Goal: Task Accomplishment & Management: Complete application form

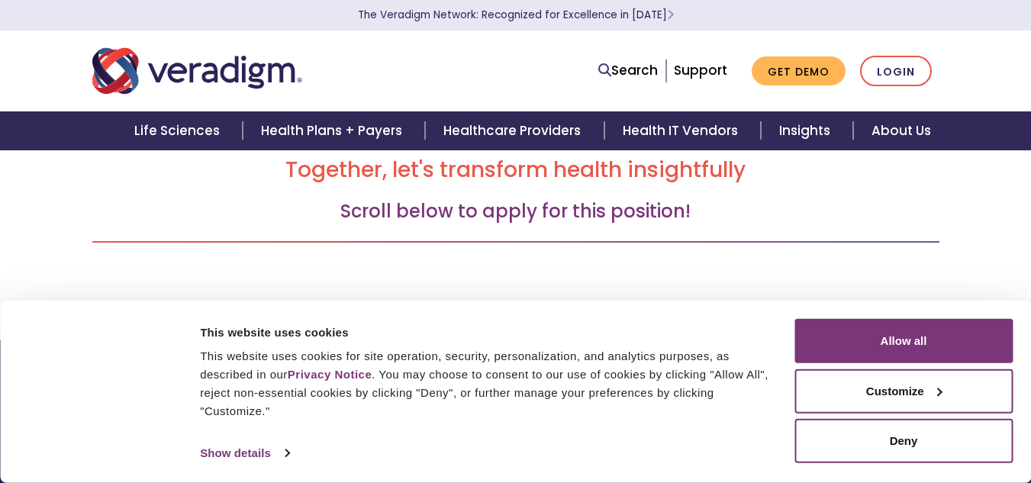
click at [879, 333] on button "Allow all" at bounding box center [903, 341] width 218 height 44
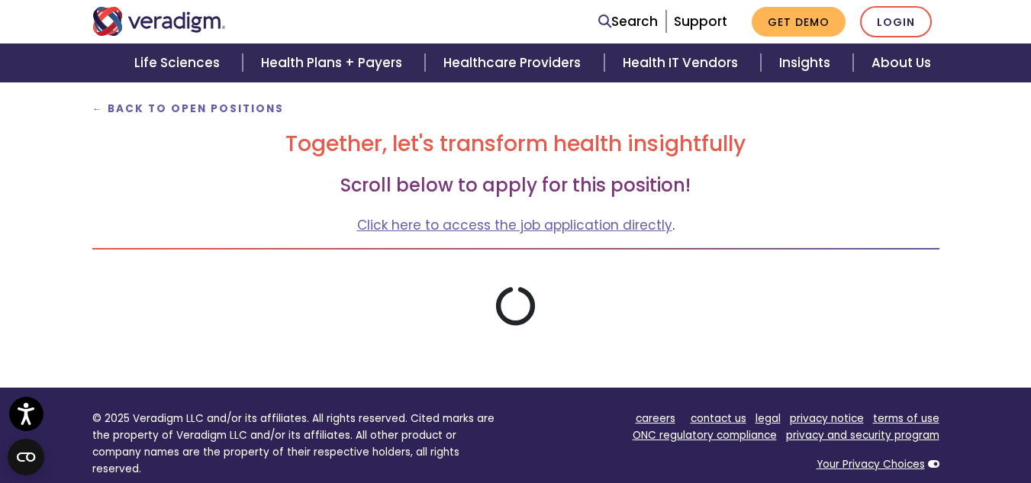
scroll to position [153, 0]
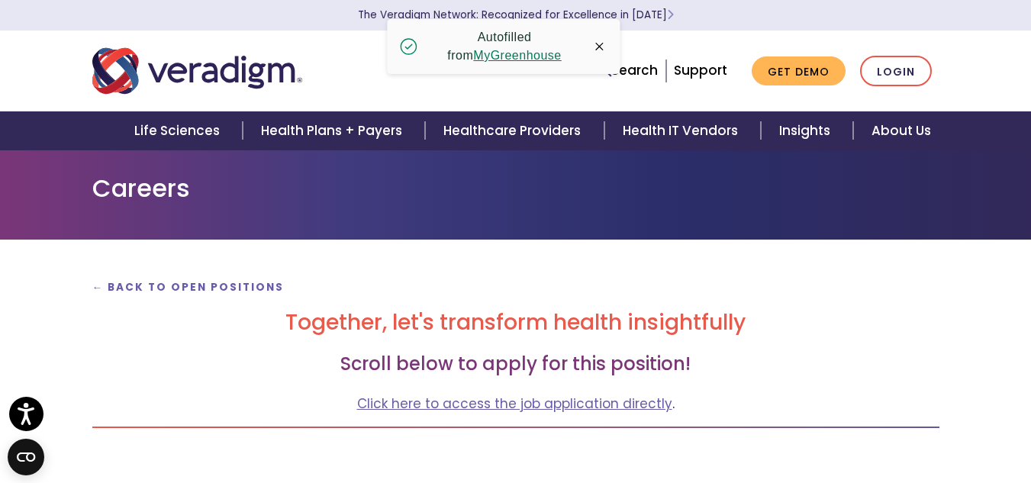
click at [598, 47] on icon "button" at bounding box center [599, 46] width 15 height 15
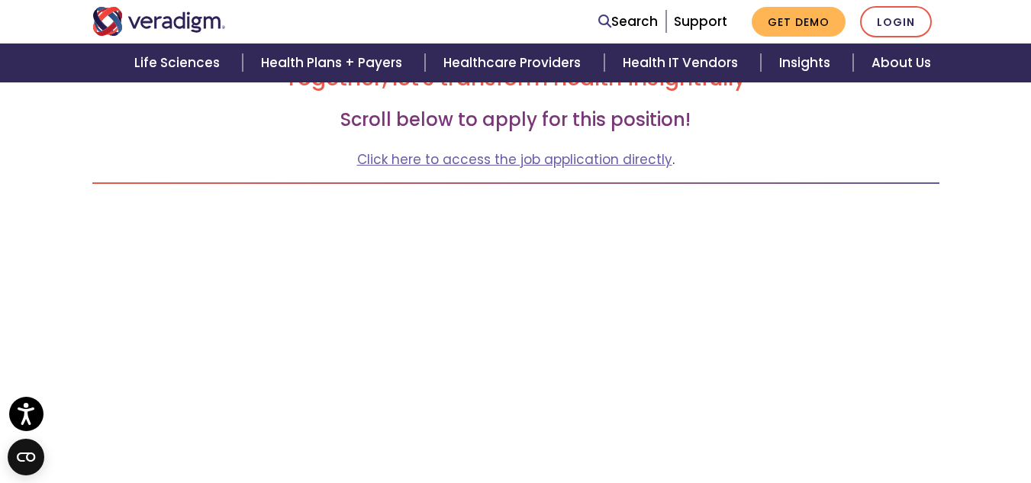
scroll to position [229, 0]
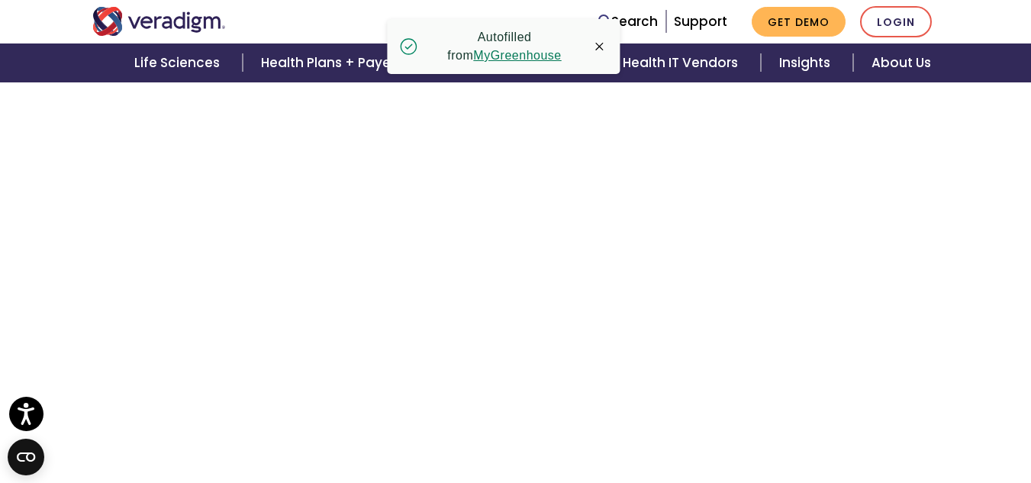
scroll to position [348, 0]
